Goal: Information Seeking & Learning: Learn about a topic

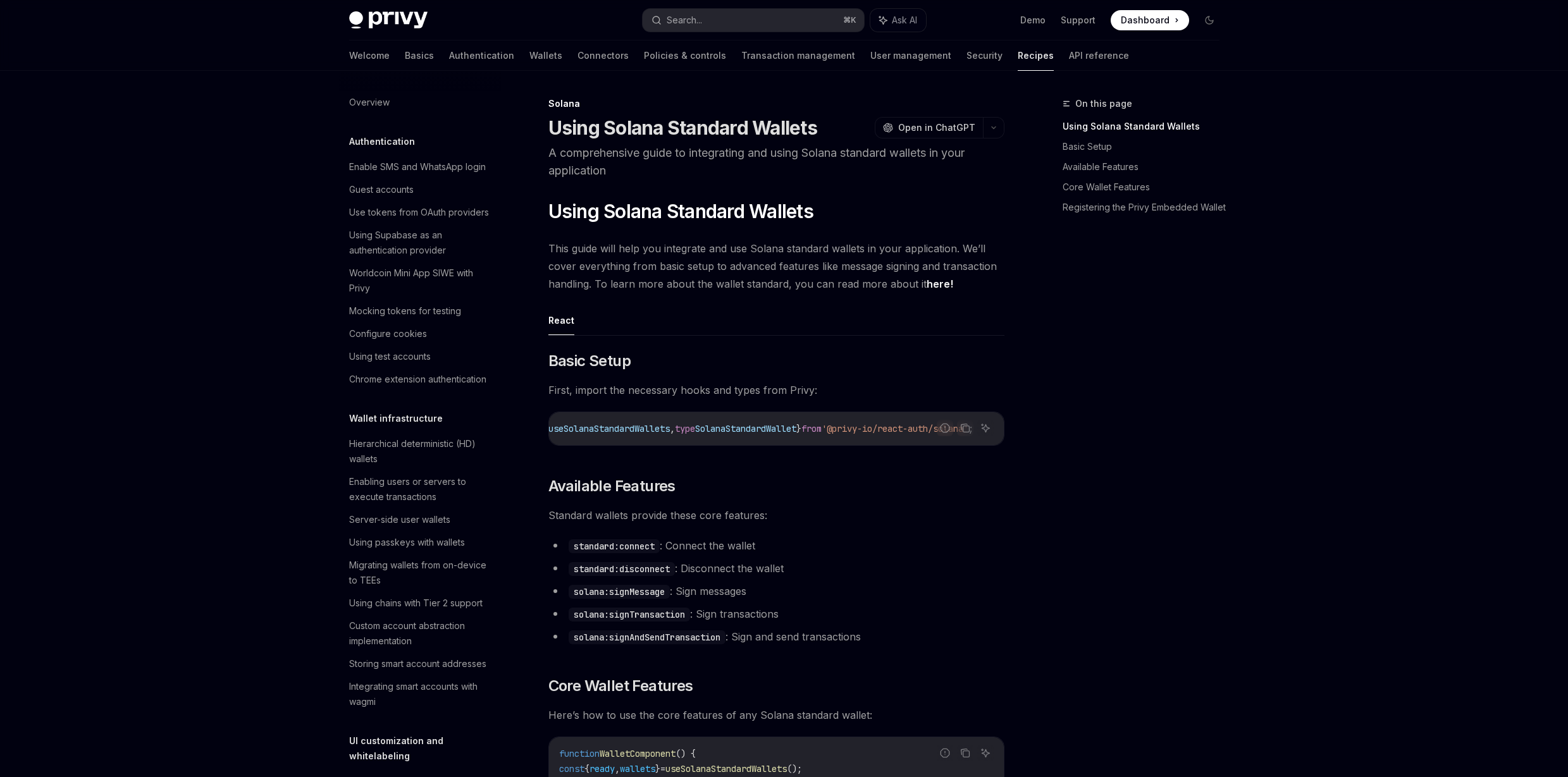
scroll to position [1808, 0]
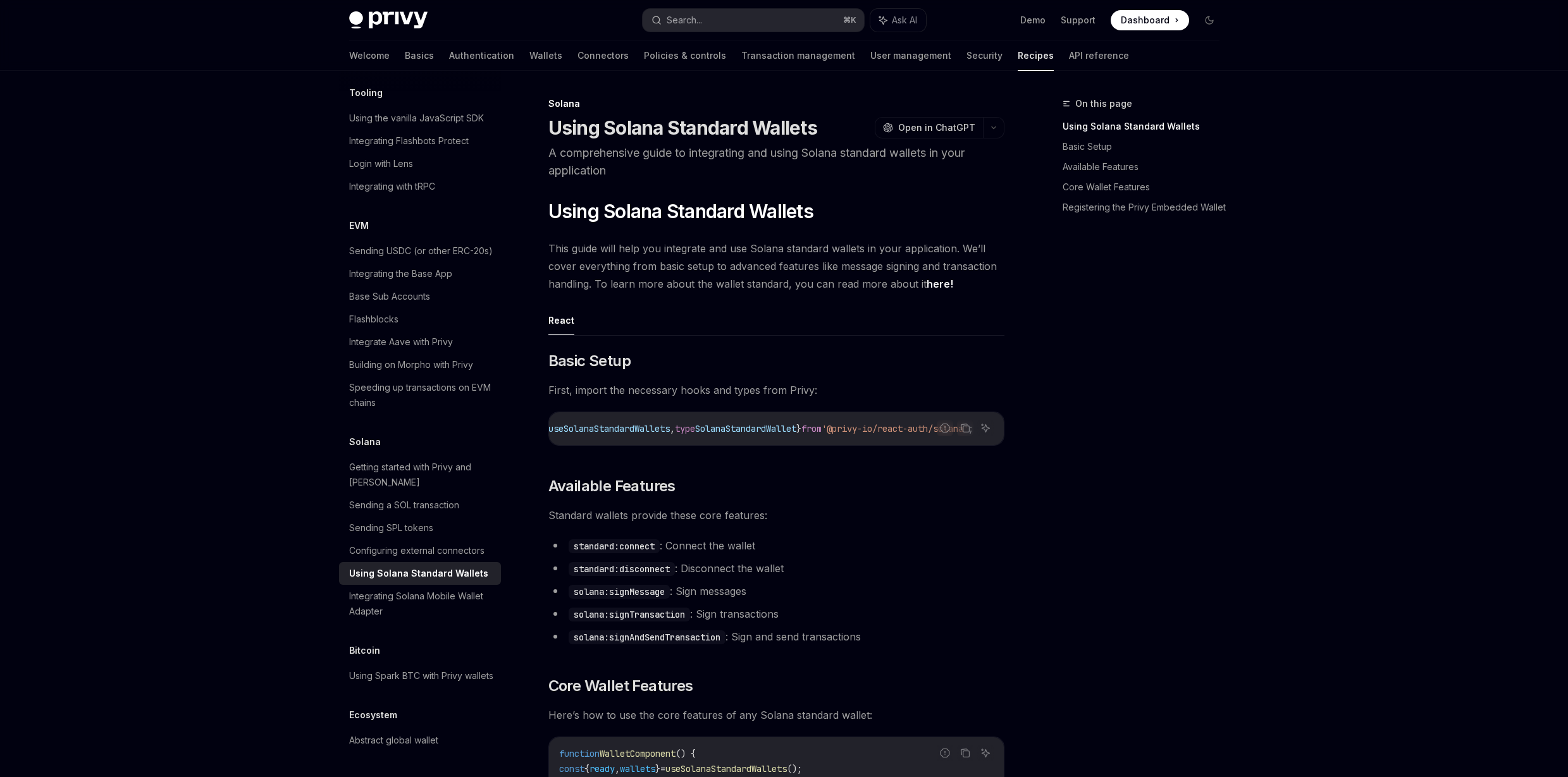
click at [922, 571] on li "standard:disconnect : Disconnect the wallet" at bounding box center [776, 568] width 456 height 18
click at [364, 19] on img at bounding box center [388, 20] width 79 height 18
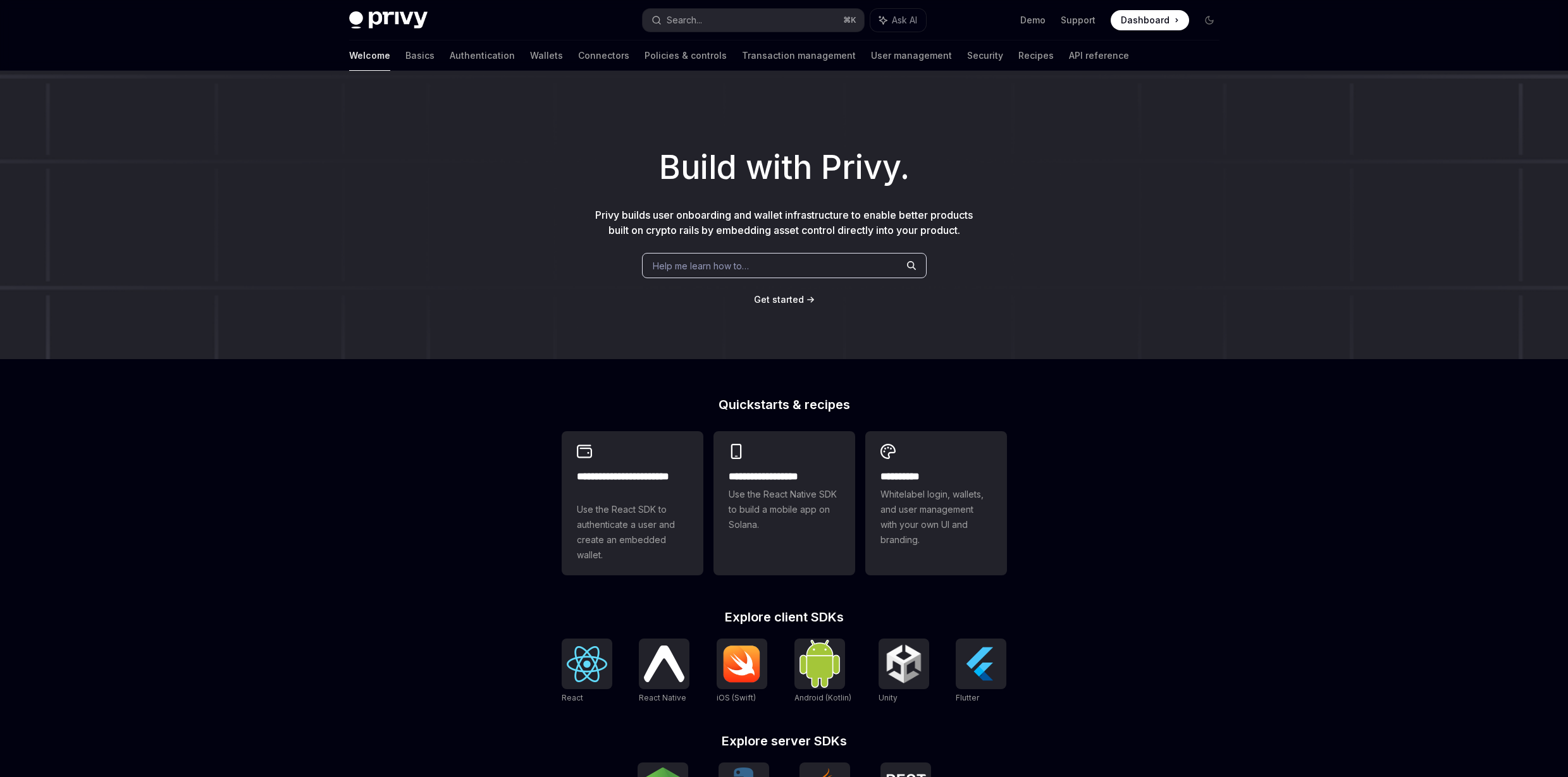
click at [722, 166] on h1 "Build with Privy." at bounding box center [784, 167] width 1528 height 50
click at [753, 169] on h1 "Build with Privy." at bounding box center [784, 167] width 1528 height 50
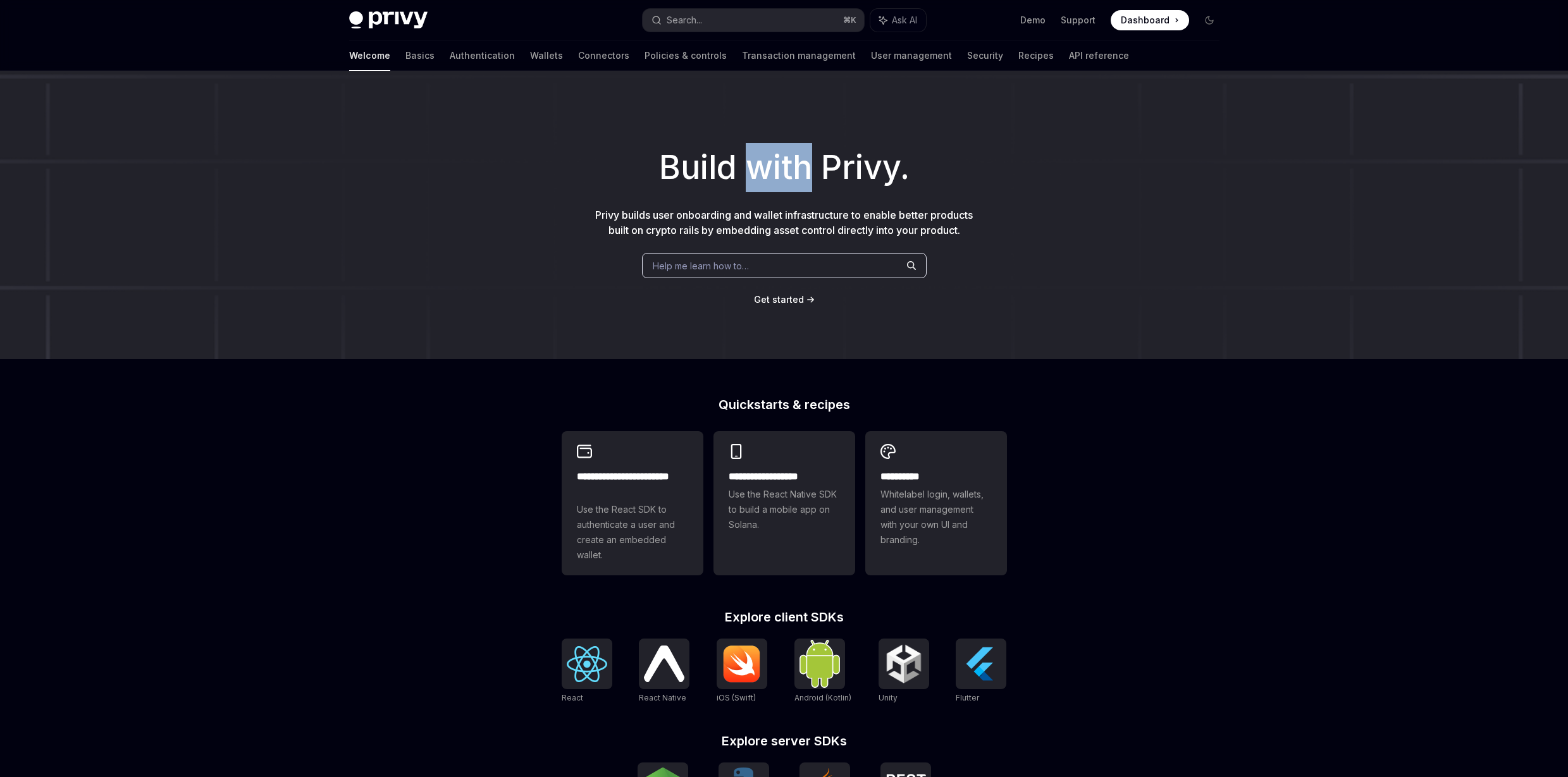
click at [753, 169] on h1 "Build with Privy." at bounding box center [784, 167] width 1528 height 50
click at [831, 176] on h1 "Build with Privy." at bounding box center [784, 167] width 1528 height 50
click at [406, 21] on img at bounding box center [388, 20] width 79 height 18
type textarea "*"
